Goal: Task Accomplishment & Management: Manage account settings

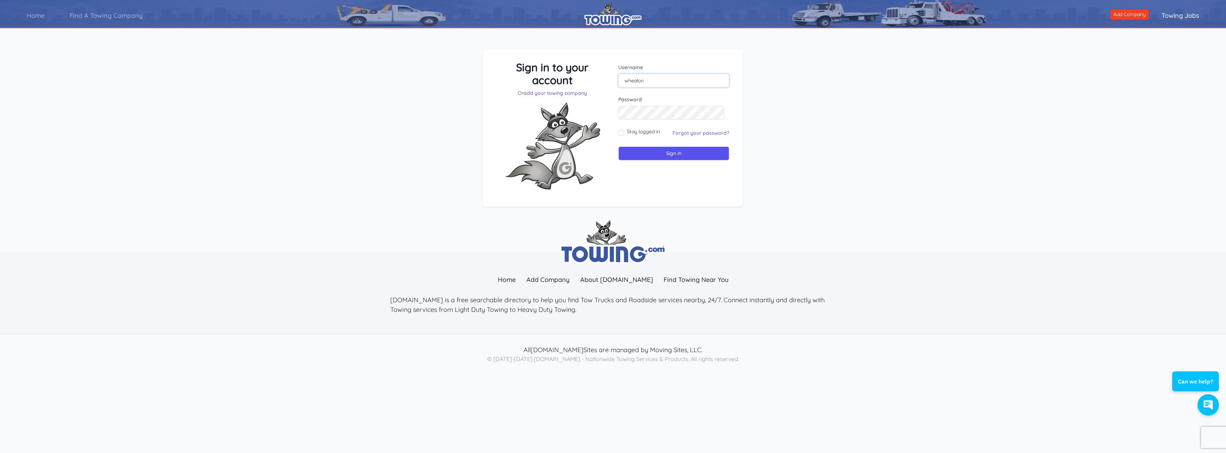
click at [647, 77] on input "whealon" at bounding box center [674, 81] width 111 height 14
click at [626, 82] on input "whealon" at bounding box center [674, 81] width 111 height 14
type input "n"
click at [631, 80] on input "text" at bounding box center [674, 81] width 111 height 14
type input "davew@wehealontowing.com"
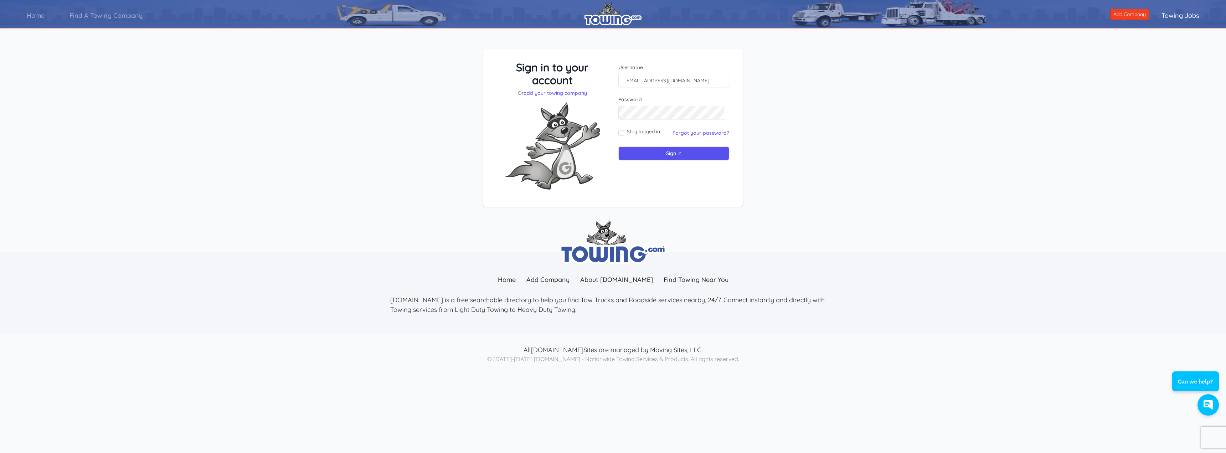
click at [827, 127] on div "Sign in to your account Or add your towing company Username davew@wehealontowin…" at bounding box center [613, 133] width 1226 height 203
click at [606, 143] on img at bounding box center [552, 146] width 107 height 99
click at [687, 133] on link "Forgot your password?" at bounding box center [701, 133] width 57 height 6
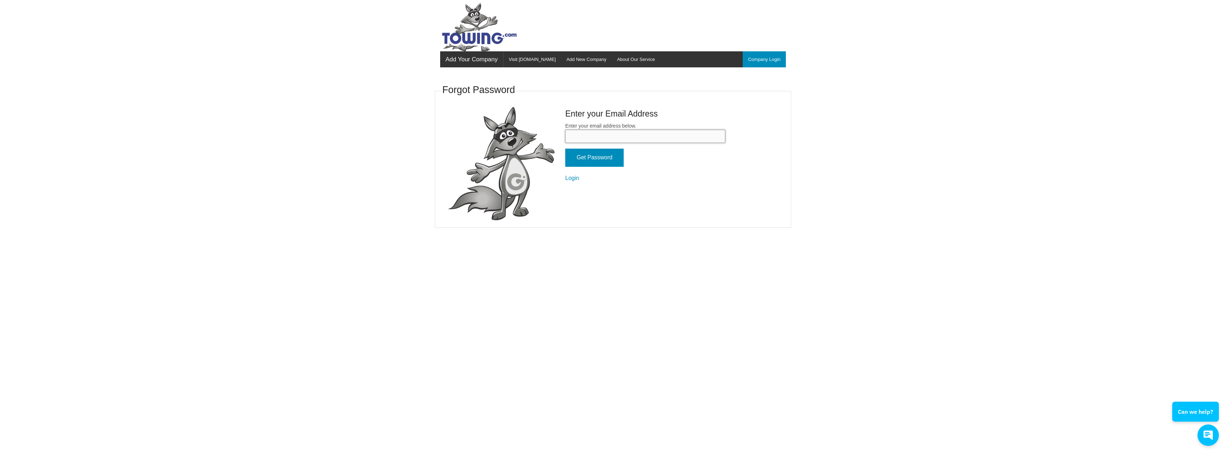
click at [572, 140] on input "Enter your email address below." at bounding box center [645, 136] width 160 height 13
drag, startPoint x: 592, startPoint y: 137, endPoint x: 596, endPoint y: 140, distance: 6.1
click at [595, 139] on input "davew@wehealontowing.com" at bounding box center [645, 136] width 160 height 13
type input "davew@whealontowing.com"
click at [777, 168] on fieldset "Forgot Password Enter your Email Address Enter your email address below. davew@…" at bounding box center [613, 155] width 357 height 146
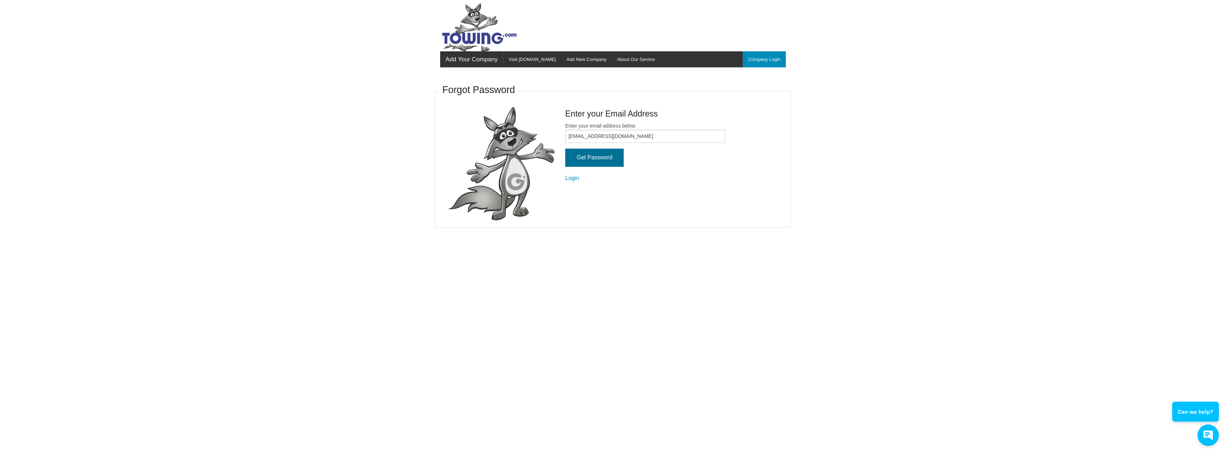
click at [588, 158] on input "Get Password" at bounding box center [594, 158] width 58 height 18
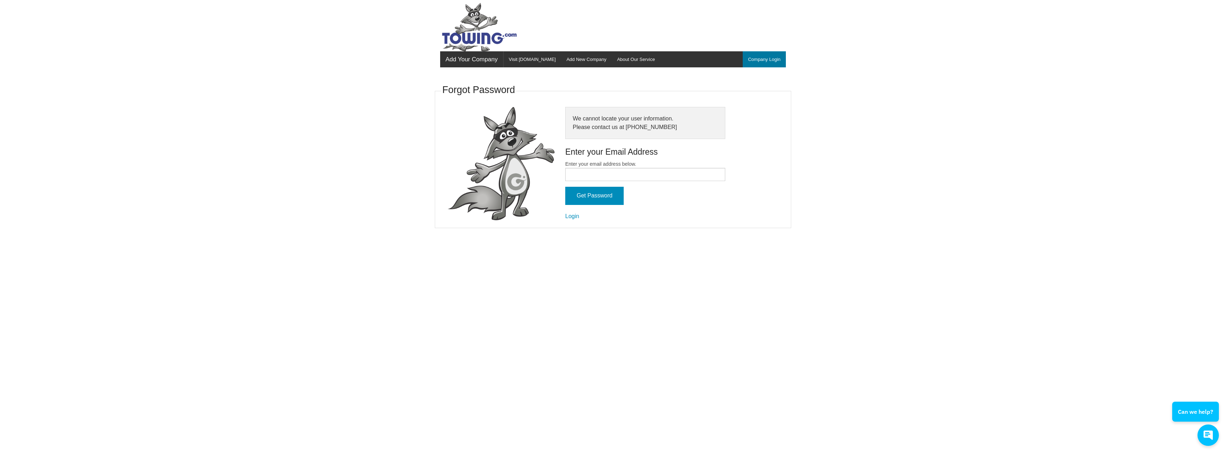
click at [765, 60] on link "Company Login" at bounding box center [764, 59] width 43 height 16
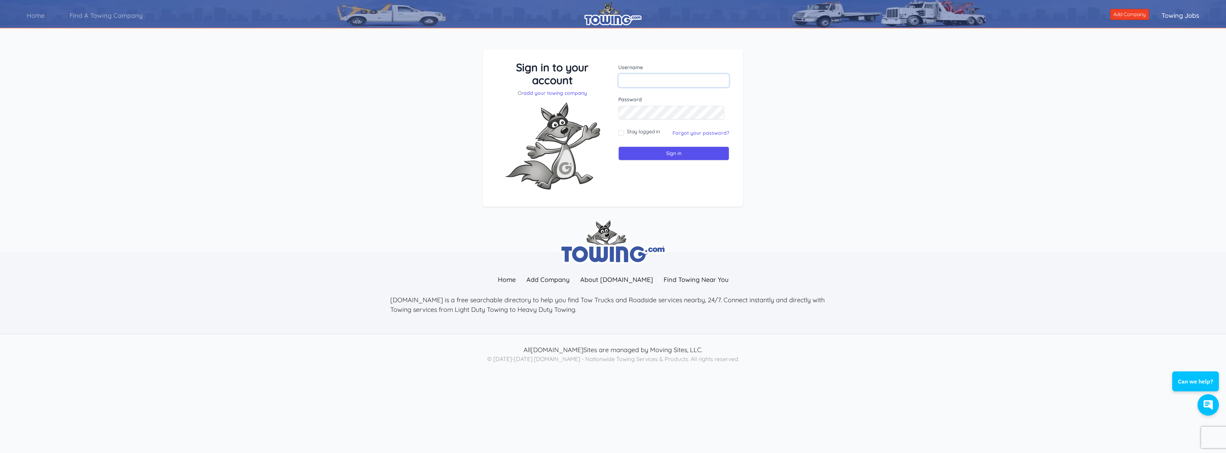
click at [647, 80] on input "text" at bounding box center [674, 81] width 111 height 14
click at [842, 134] on div "Sign in to your account Or add your towing company Username Sign in" at bounding box center [613, 133] width 1226 height 203
click at [552, 93] on link "add your towing company" at bounding box center [555, 93] width 63 height 6
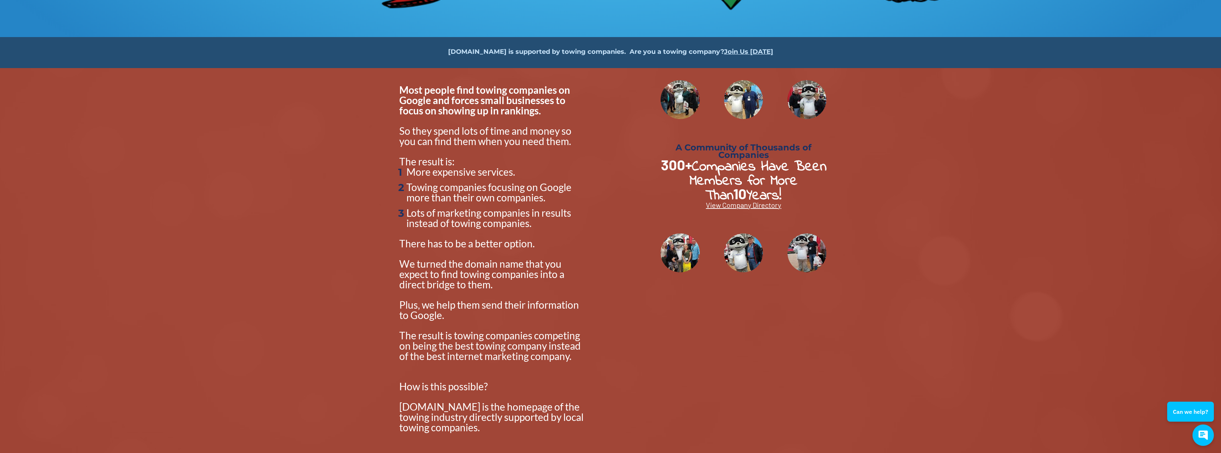
scroll to position [178, 0]
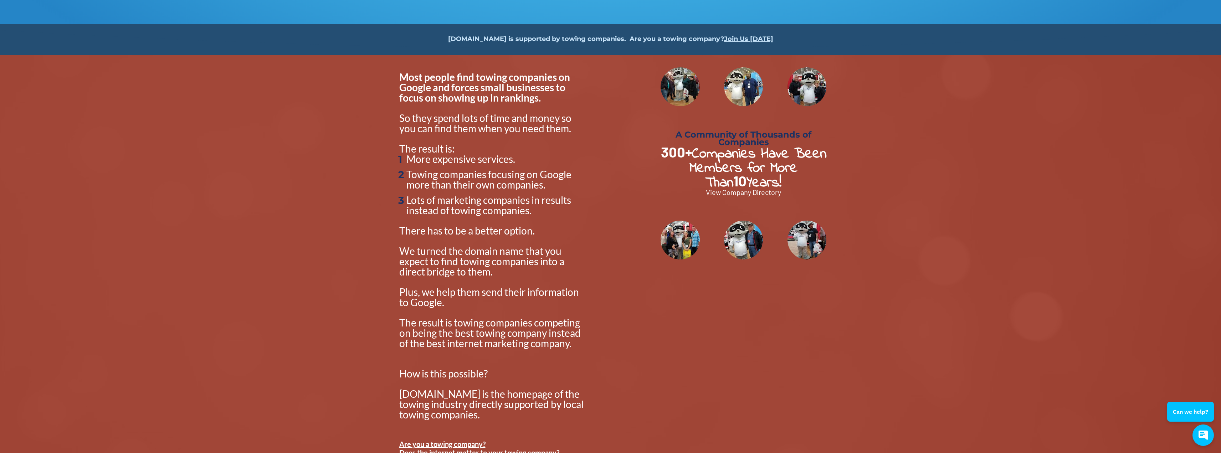
click at [739, 196] on span "View Company Directory" at bounding box center [743, 192] width 75 height 9
